Goal: Transaction & Acquisition: Obtain resource

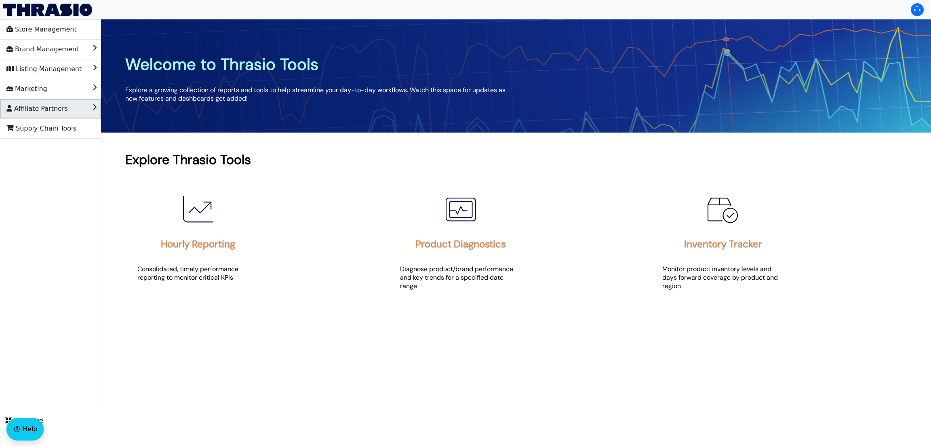
click at [83, 102] on li "Affiliate Partners" at bounding box center [50, 108] width 101 height 19
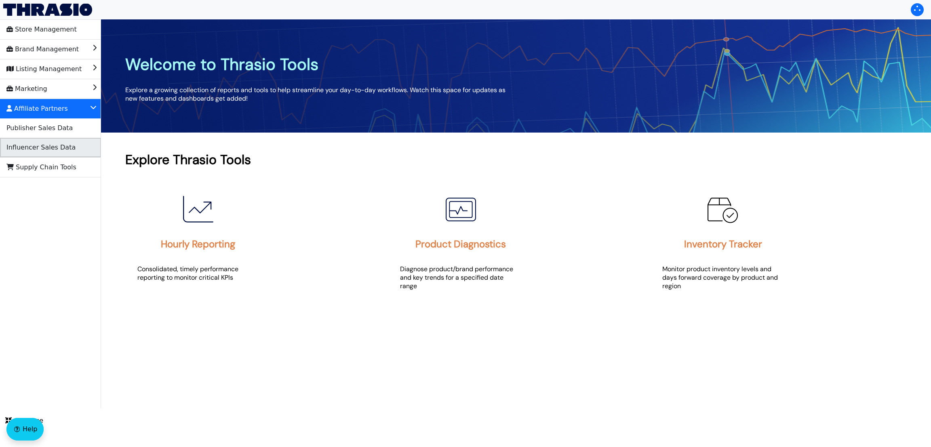
click at [67, 144] on li "Influencer Sales Data" at bounding box center [50, 147] width 101 height 19
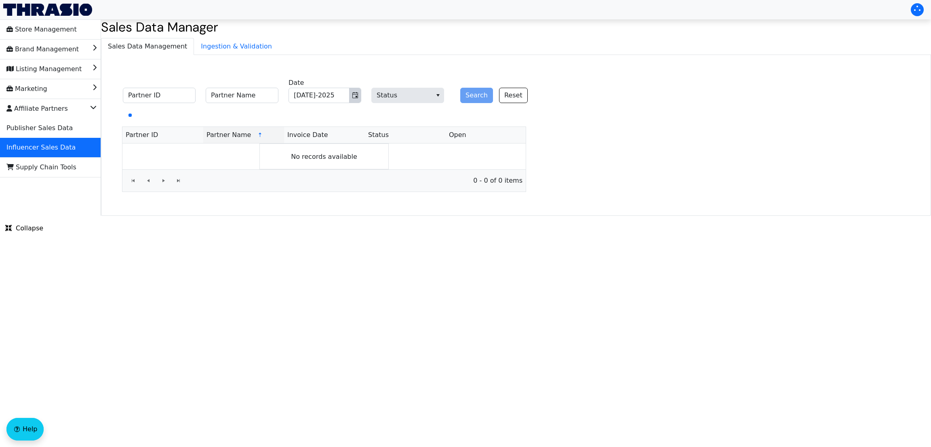
click at [357, 95] on icon "Toggle calendar" at bounding box center [355, 95] width 6 height 6
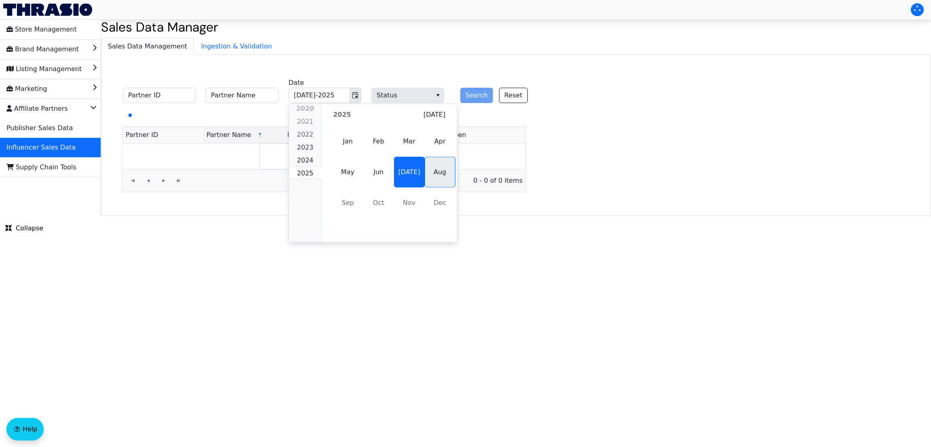
click at [425, 183] on span "Aug" at bounding box center [440, 172] width 31 height 31
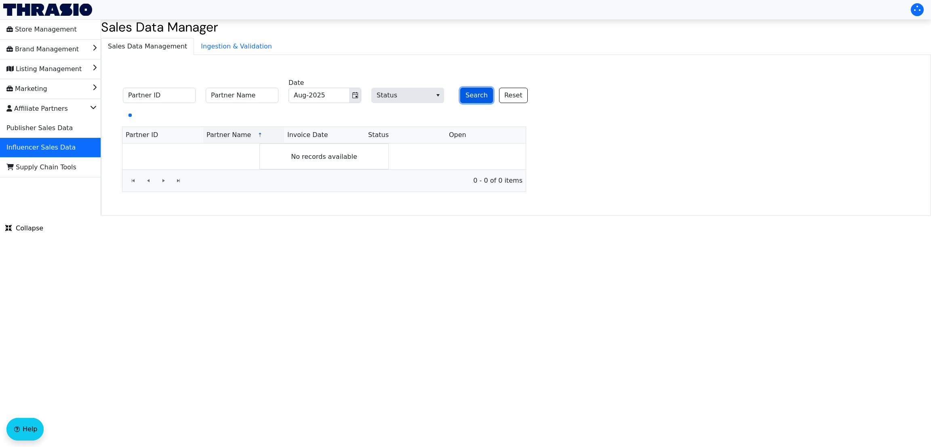
click at [468, 95] on button "Search" at bounding box center [476, 95] width 33 height 15
click at [429, 91] on span "Status" at bounding box center [402, 95] width 60 height 15
click at [416, 147] on li "SUCCESS" at bounding box center [408, 149] width 72 height 13
click at [469, 89] on button "Search" at bounding box center [476, 95] width 33 height 15
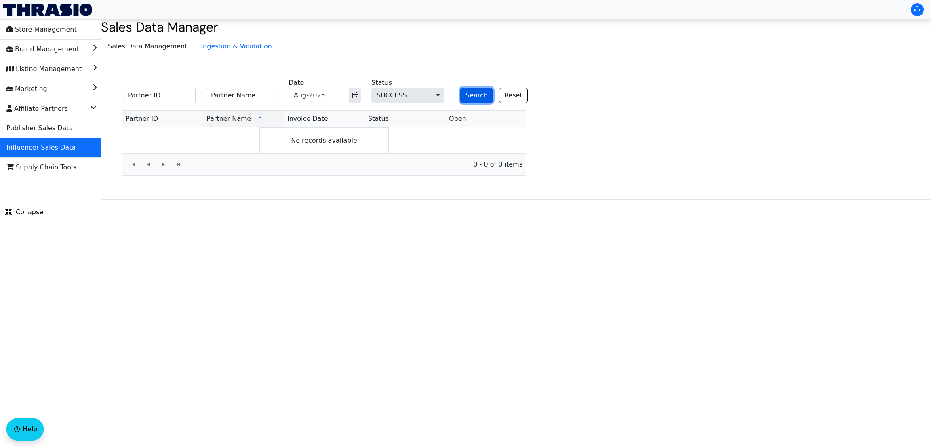
click at [474, 92] on button "Search" at bounding box center [476, 95] width 33 height 15
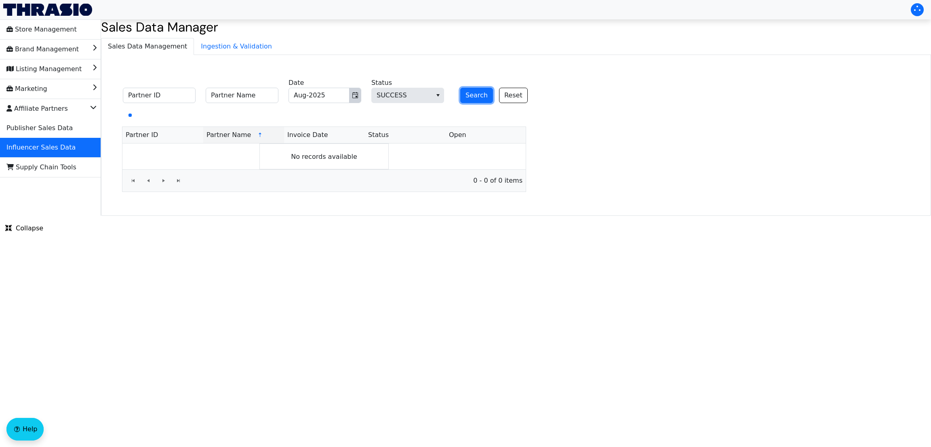
click at [355, 97] on icon "Toggle calendar" at bounding box center [355, 95] width 6 height 6
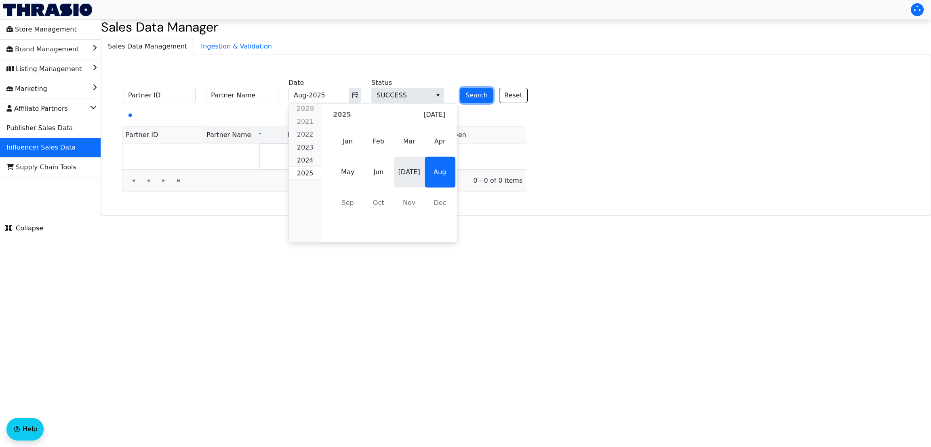
click at [397, 168] on span "[DATE]" at bounding box center [409, 172] width 31 height 31
type input "[DATE]-2025"
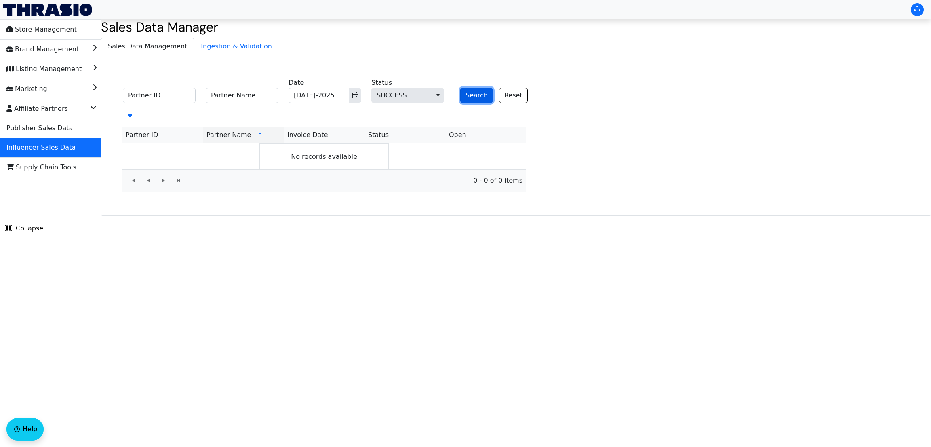
click at [469, 95] on button "Search" at bounding box center [476, 95] width 33 height 15
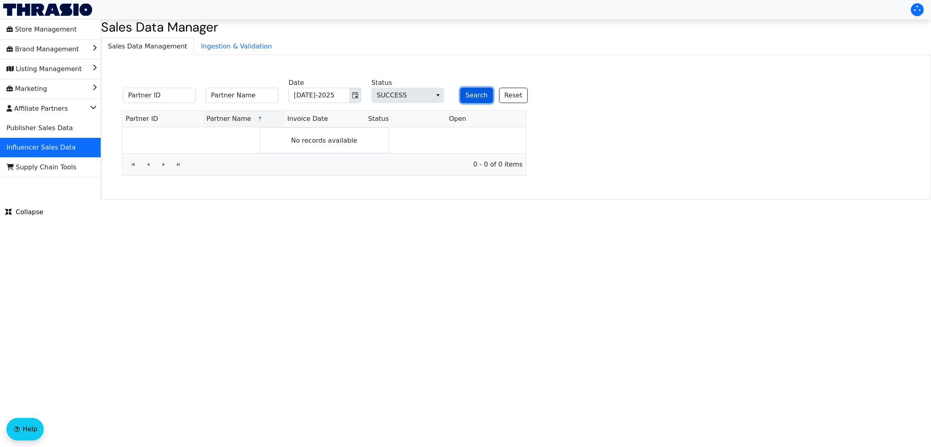
click at [469, 95] on button "Search" at bounding box center [476, 95] width 33 height 15
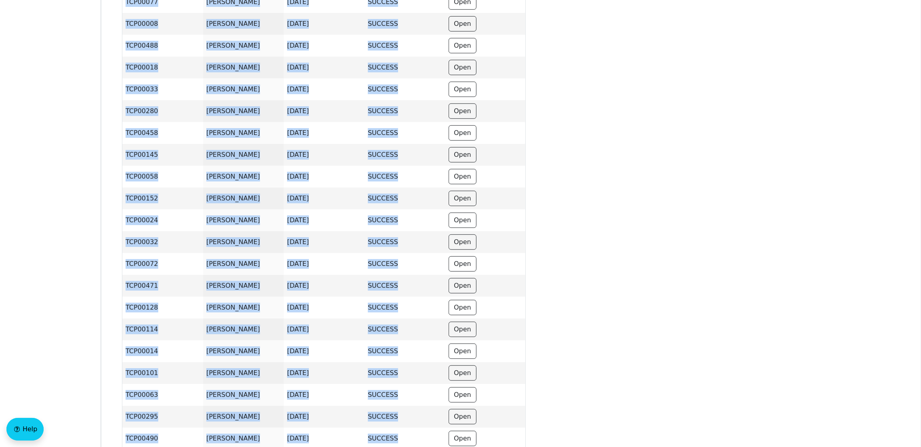
scroll to position [845, 0]
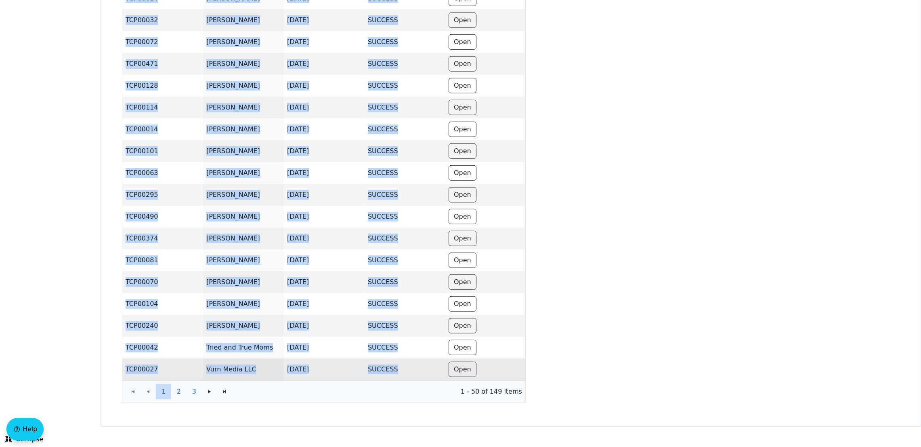
drag, startPoint x: 113, startPoint y: 137, endPoint x: 414, endPoint y: 362, distance: 376.3
click at [179, 391] on span "2" at bounding box center [179, 392] width 4 height 10
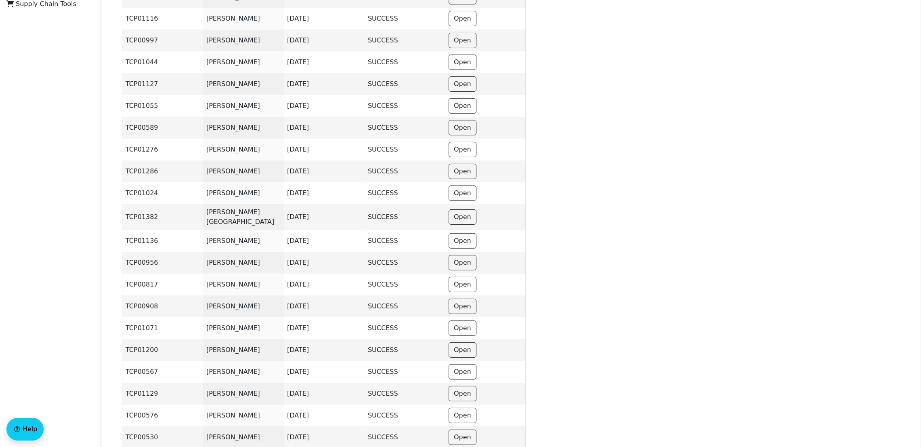
scroll to position [0, 0]
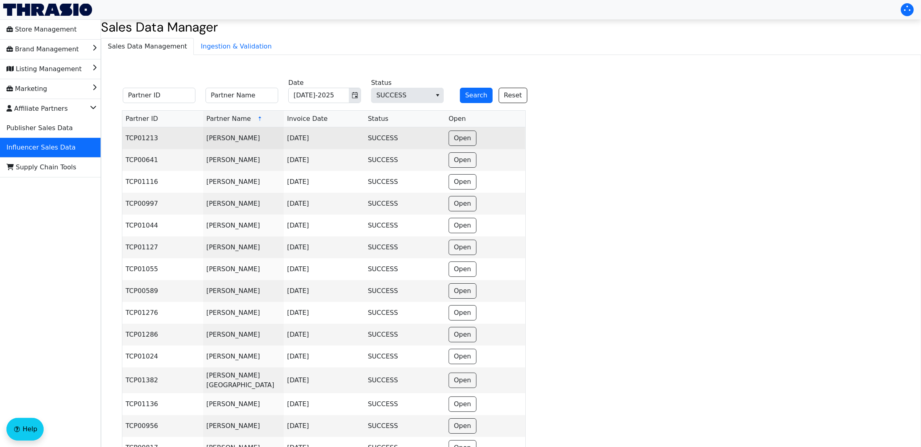
click at [124, 139] on td "TCP01213" at bounding box center [162, 138] width 81 height 22
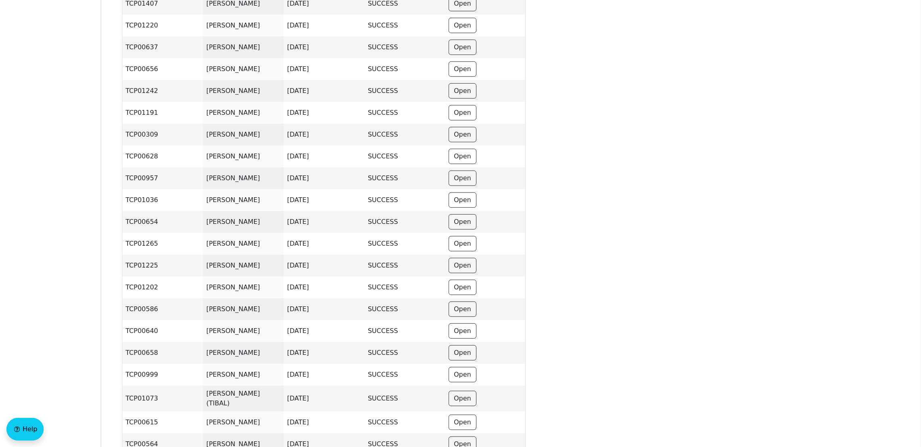
scroll to position [845, 0]
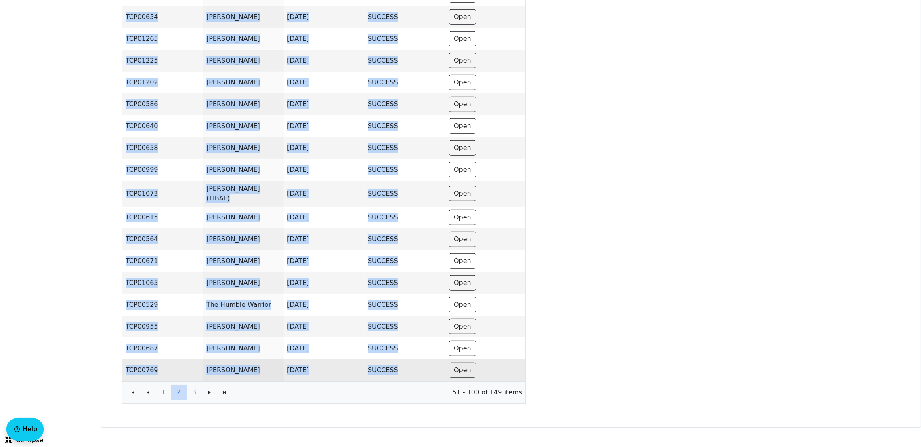
copy tbody "TCP01213 [PERSON_NAME][DATE] SUCCESS Open TCP00641 [PERSON_NAME][DATE] SUCCESS …"
drag, startPoint x: 125, startPoint y: 139, endPoint x: 415, endPoint y: 371, distance: 371.6
click at [194, 393] on span "3" at bounding box center [194, 392] width 4 height 10
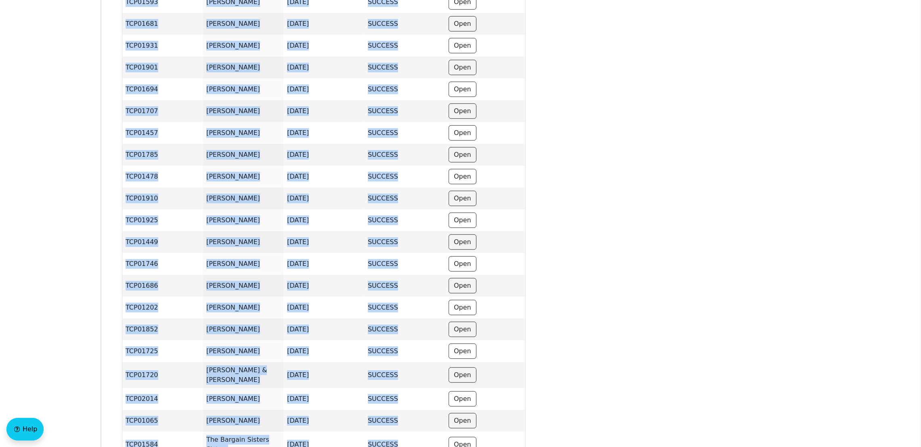
scroll to position [827, 0]
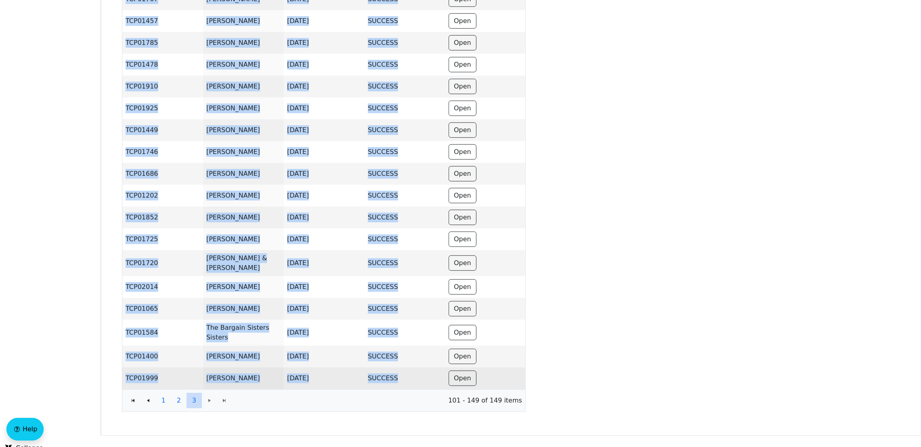
drag, startPoint x: 126, startPoint y: 126, endPoint x: 412, endPoint y: 362, distance: 371.6
copy tbody "TCP01581 [PERSON_NAME] [DATE] SUCCESS Open TCP01673 Adelaide White [DATE] SUCCE…"
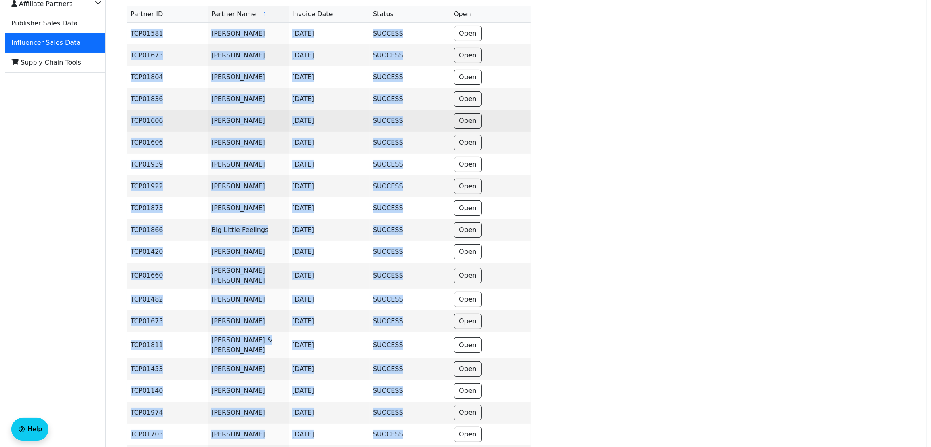
scroll to position [0, 0]
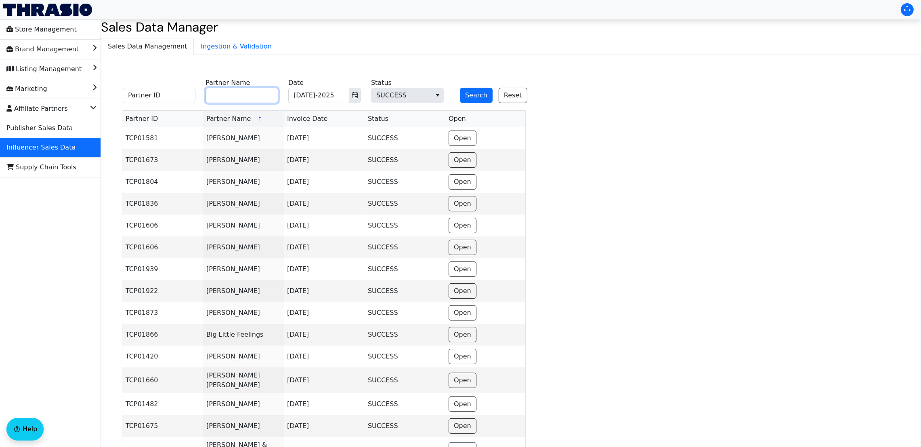
paste input "[PERSON_NAME]"
click at [234, 96] on input "[PERSON_NAME]" at bounding box center [242, 95] width 73 height 15
click at [478, 95] on button "Search" at bounding box center [476, 95] width 33 height 15
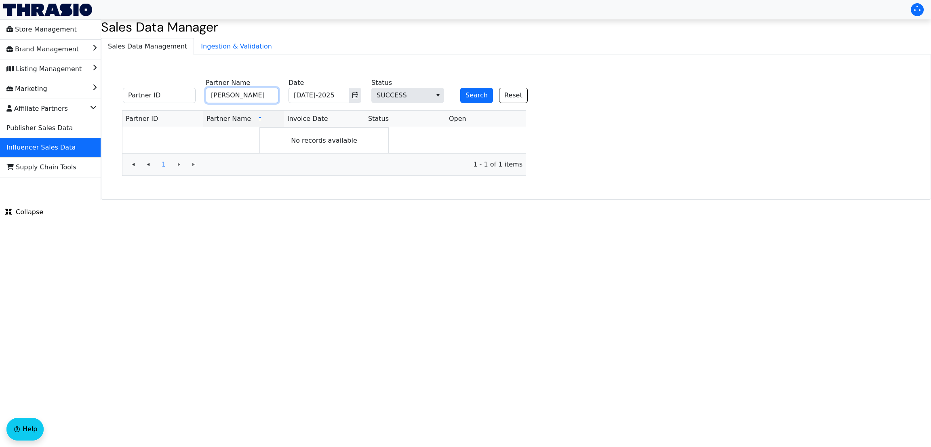
click at [257, 95] on input "[PERSON_NAME]" at bounding box center [242, 95] width 73 height 15
paste input "[PERSON_NAME]"
click at [257, 95] on input "[PERSON_NAME]" at bounding box center [242, 95] width 73 height 15
type input "[PERSON_NAME]"
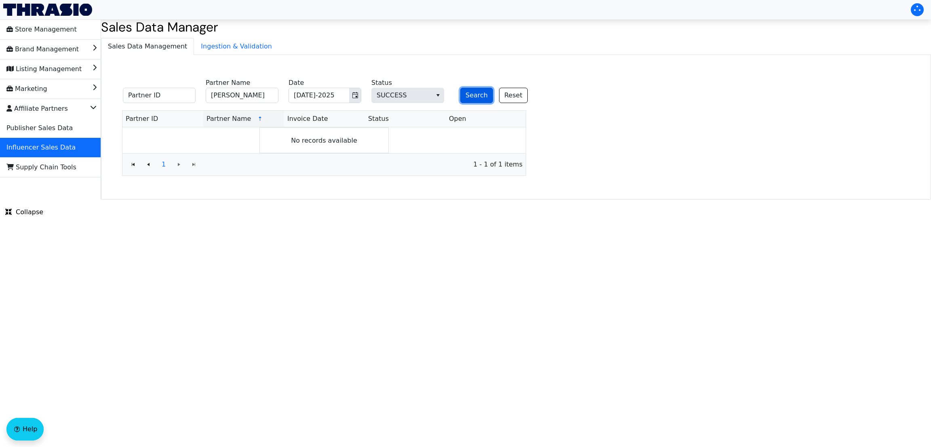
click at [466, 93] on button "Search" at bounding box center [476, 95] width 33 height 15
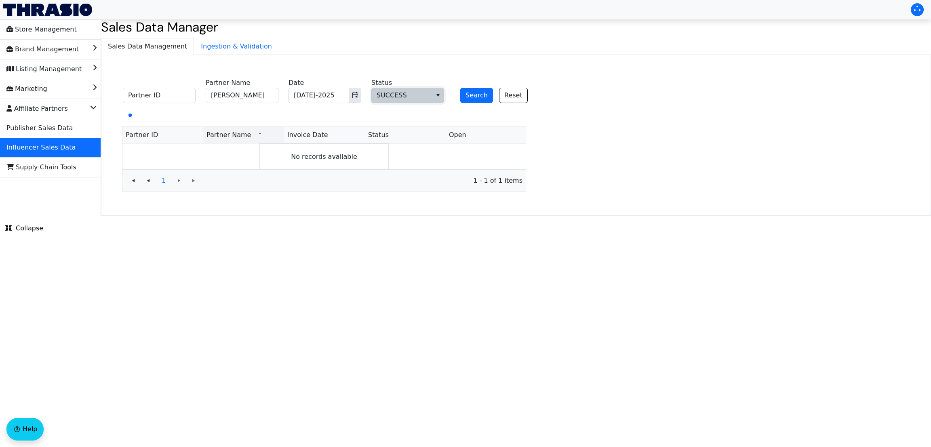
click at [397, 97] on span "SUCCESS" at bounding box center [401, 95] width 50 height 10
click at [403, 138] on li "FAILED" at bounding box center [408, 136] width 72 height 13
click at [42, 126] on span "Publisher Sales Data" at bounding box center [39, 128] width 66 height 13
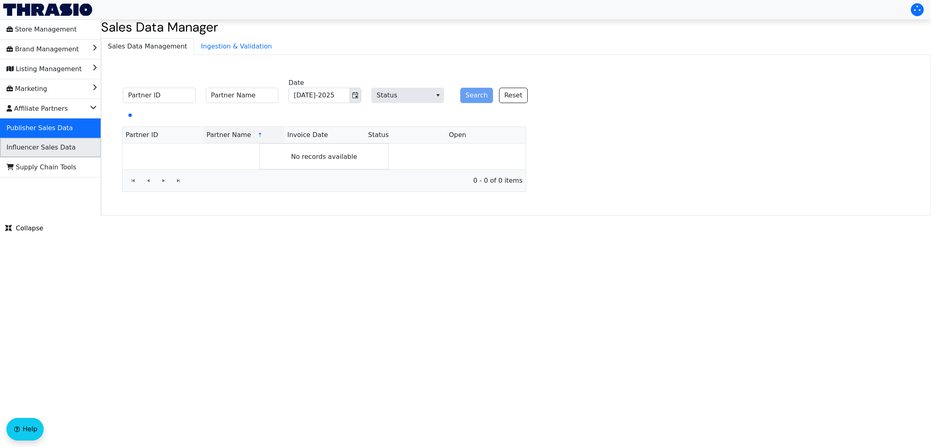
click at [48, 144] on span "Influencer Sales Data" at bounding box center [40, 147] width 69 height 13
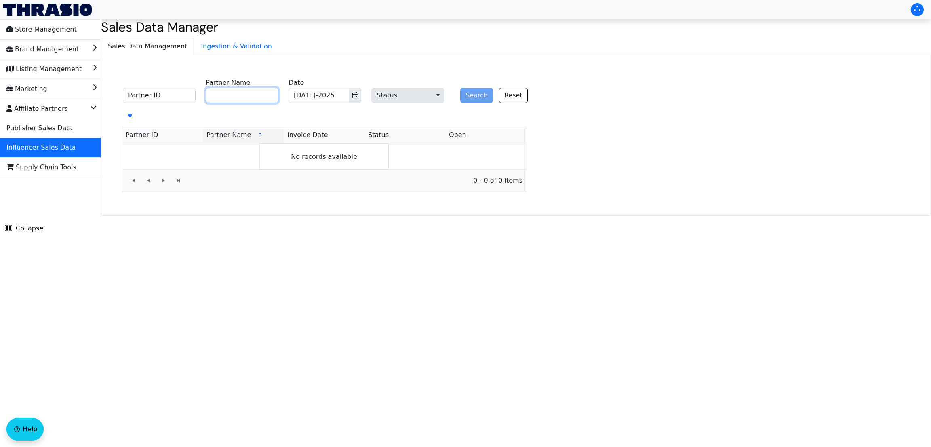
click at [219, 96] on input "Partner Name" at bounding box center [242, 95] width 73 height 15
paste input "[PERSON_NAME]"
type input "[PERSON_NAME]"
click at [484, 95] on button "Search" at bounding box center [476, 95] width 33 height 15
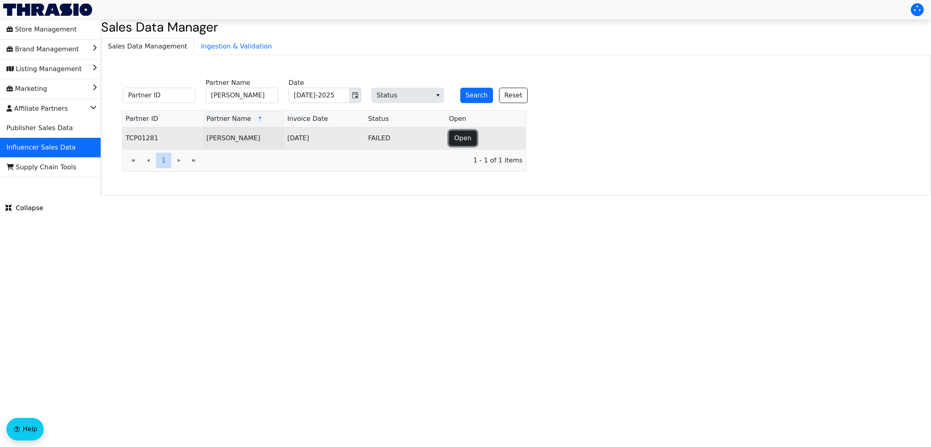
click at [461, 134] on span "Open" at bounding box center [462, 138] width 17 height 10
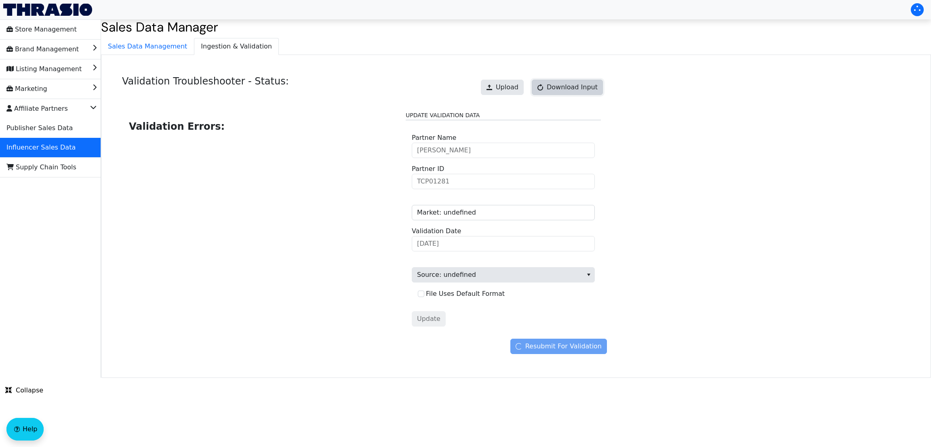
click at [556, 88] on span "Download Input" at bounding box center [572, 87] width 51 height 10
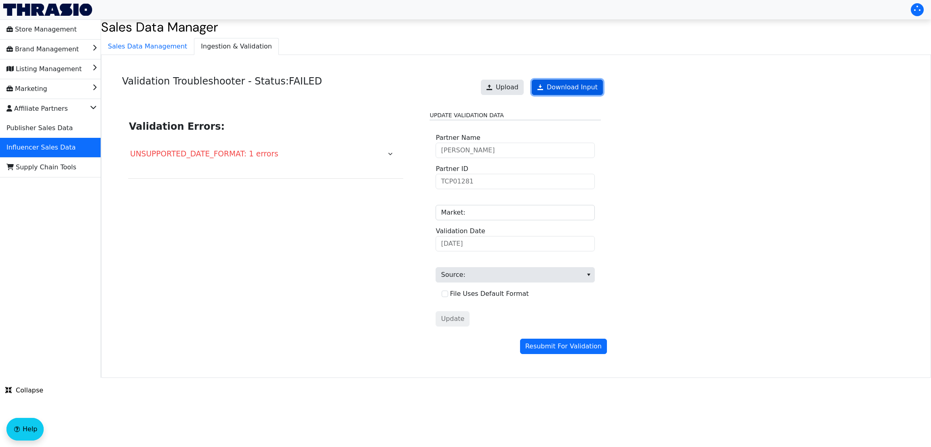
click at [563, 92] on link "Download Input" at bounding box center [567, 87] width 71 height 15
click at [151, 42] on span "Sales Data Management" at bounding box center [147, 46] width 92 height 16
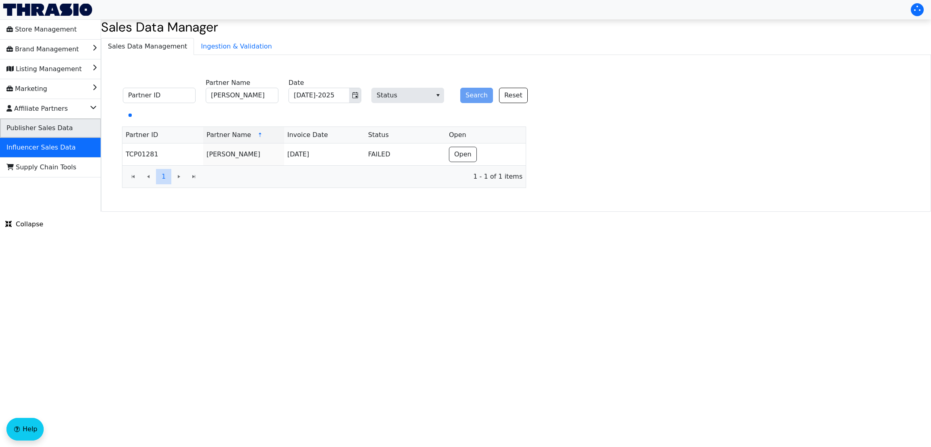
click at [49, 132] on span "Publisher Sales Data" at bounding box center [39, 128] width 66 height 13
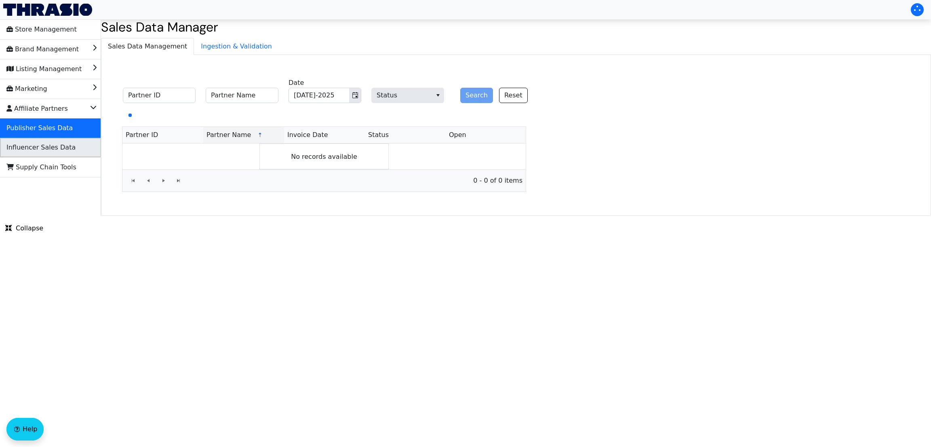
click at [50, 147] on span "Influencer Sales Data" at bounding box center [40, 147] width 69 height 13
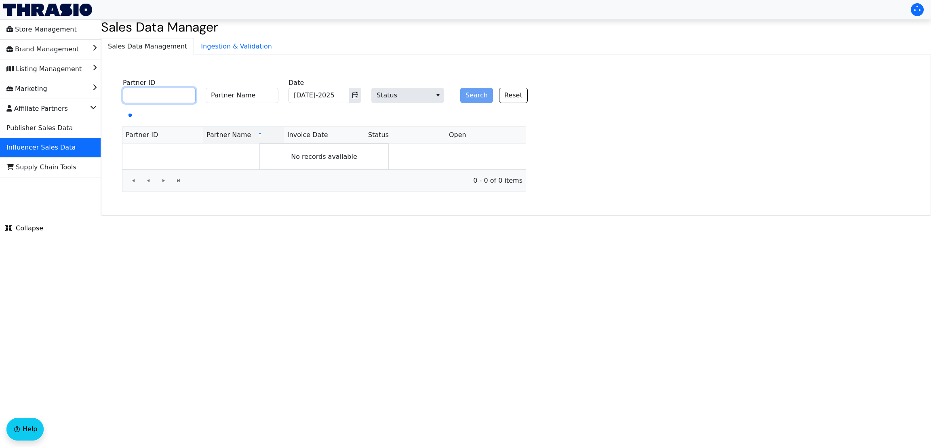
paste input "TCP01202"
click at [183, 97] on input "TCP01202" at bounding box center [159, 95] width 73 height 15
type input "TCP01202"
click at [462, 90] on button "Search" at bounding box center [476, 95] width 33 height 15
